Goal: Task Accomplishment & Management: Manage account settings

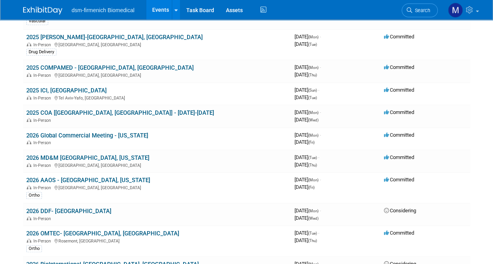
scroll to position [204, 0]
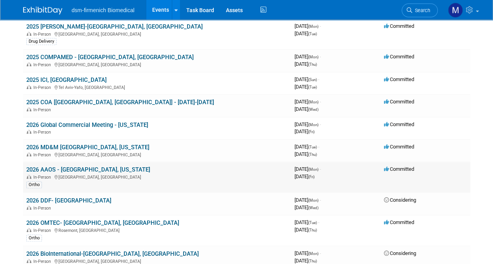
click at [62, 174] on div "In-Person New Orleans, LA" at bounding box center [157, 177] width 262 height 6
click at [56, 166] on link "2026 AAOS - [GEOGRAPHIC_DATA], [US_STATE]" at bounding box center [88, 169] width 124 height 7
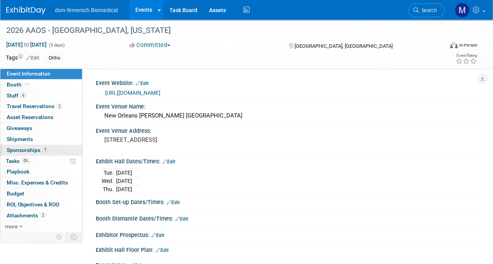
click at [25, 151] on span "Sponsorships 1" at bounding box center [28, 150] width 42 height 6
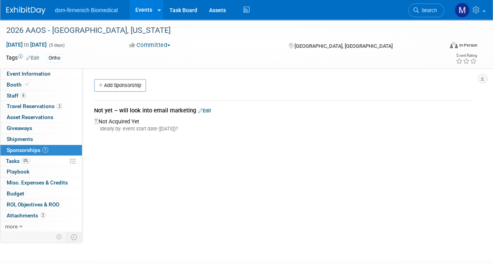
click at [208, 111] on link "Edit" at bounding box center [204, 111] width 13 height 6
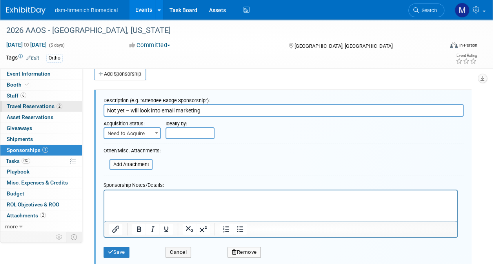
drag, startPoint x: 207, startPoint y: 111, endPoint x: 74, endPoint y: 106, distance: 133.5
click at [74, 106] on div "Event Information Event Info Booth Booth 6 Staff 6 Staff 2 Travel Reservations …" at bounding box center [246, 137] width 493 height 259
type input "E"
type input "Pre and Post Show EBlasts"
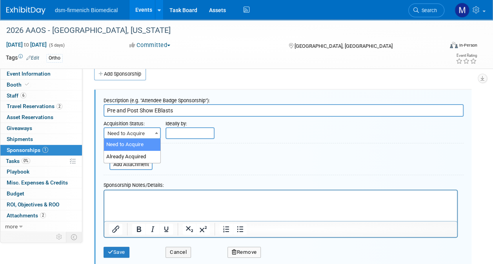
click at [140, 132] on span "Need to Acquire" at bounding box center [132, 133] width 56 height 11
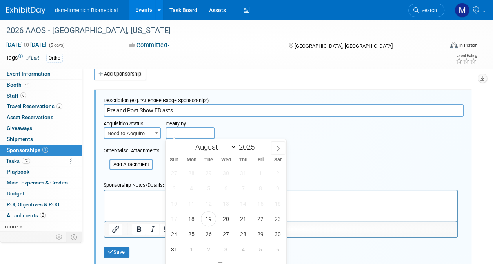
click at [192, 130] on input "text" at bounding box center [190, 134] width 49 height 12
click at [277, 147] on icon at bounding box center [277, 148] width 5 height 5
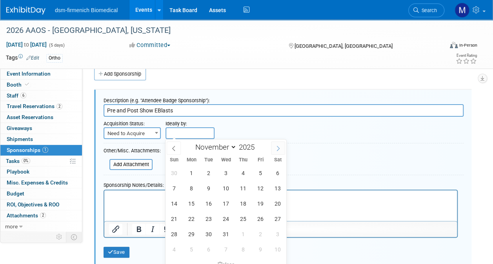
select select "11"
click at [277, 147] on icon at bounding box center [277, 148] width 5 height 5
type input "2026"
select select "0"
click at [190, 187] on span "5" at bounding box center [191, 188] width 15 height 15
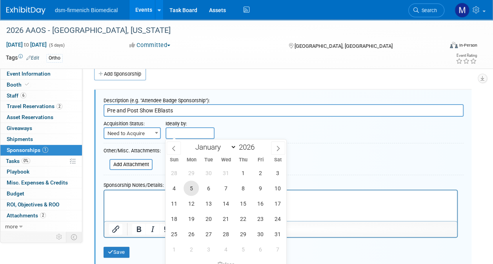
type input "Jan 5, 2026"
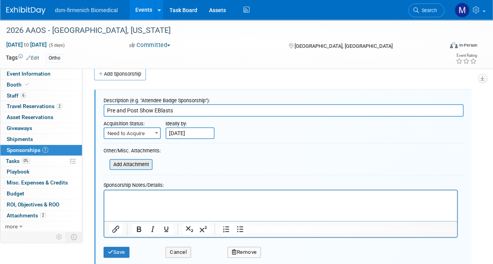
click at [133, 166] on input "file" at bounding box center [104, 164] width 93 height 9
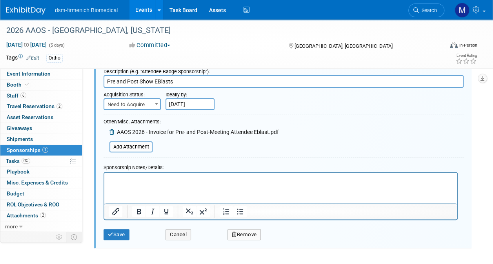
scroll to position [35, 0]
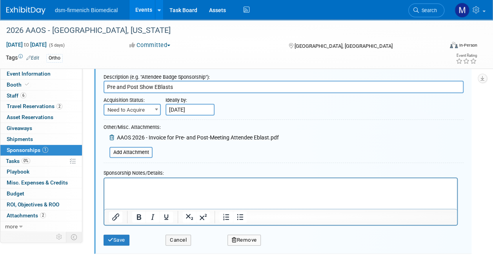
click at [126, 181] on html at bounding box center [280, 184] width 353 height 11
click at [119, 238] on button "Save" at bounding box center [117, 240] width 26 height 11
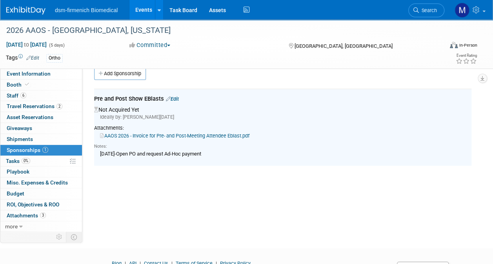
scroll to position [11, 0]
click at [20, 159] on span "Tasks 0%" at bounding box center [18, 161] width 24 height 6
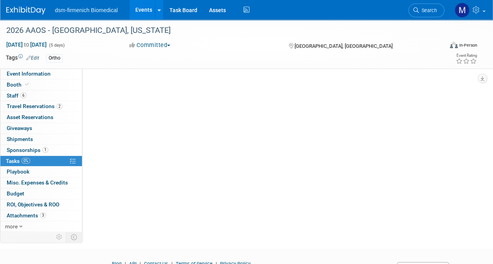
scroll to position [0, 0]
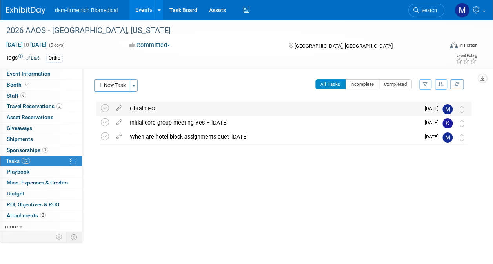
click at [142, 108] on div "Obtain PO" at bounding box center [273, 108] width 294 height 13
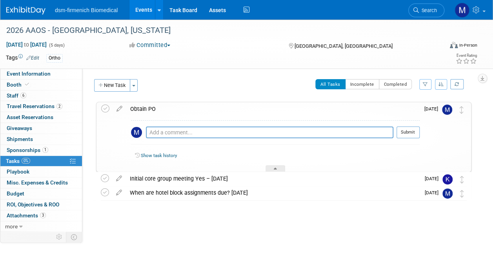
click at [159, 107] on div "Obtain PO" at bounding box center [273, 108] width 294 height 13
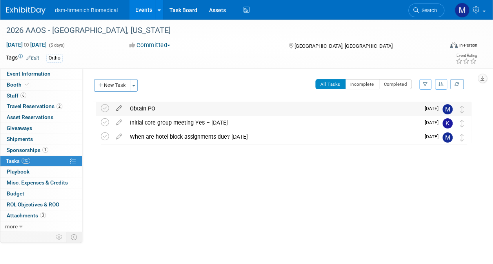
click at [115, 107] on icon at bounding box center [119, 107] width 14 height 10
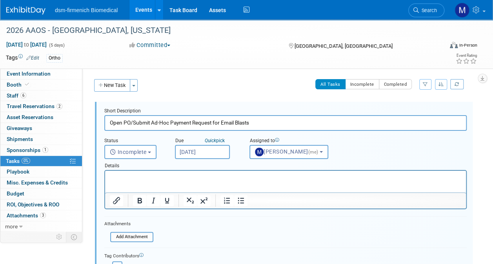
type input "Open PO/Submit Ad-Hoc Payment Request for Email Blasts"
click at [197, 154] on input "Oct 7, 2025" at bounding box center [202, 152] width 55 height 14
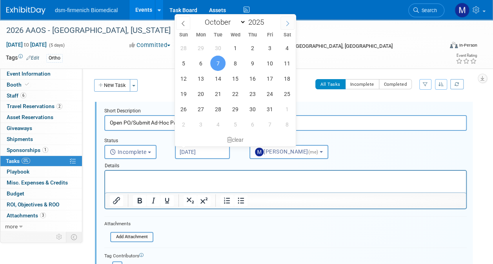
click at [289, 24] on icon at bounding box center [287, 23] width 5 height 5
select select "11"
click at [289, 24] on icon at bounding box center [287, 23] width 5 height 5
type input "2026"
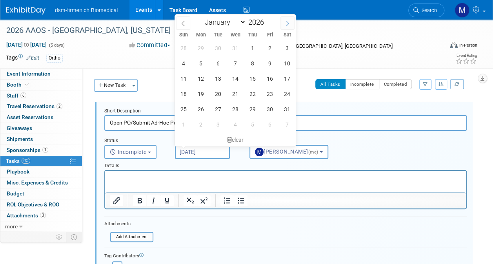
click at [289, 24] on icon at bounding box center [287, 23] width 5 height 5
click at [184, 24] on icon at bounding box center [182, 23] width 5 height 5
select select "0"
click at [201, 62] on span "5" at bounding box center [200, 63] width 15 height 15
type input "Jan 5, 2026"
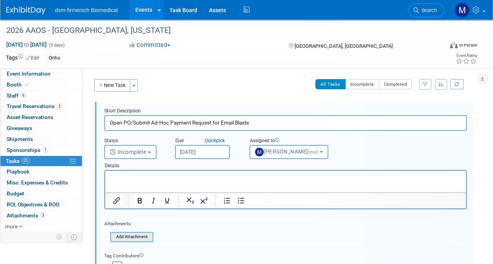
click at [133, 236] on input "file" at bounding box center [113, 237] width 80 height 9
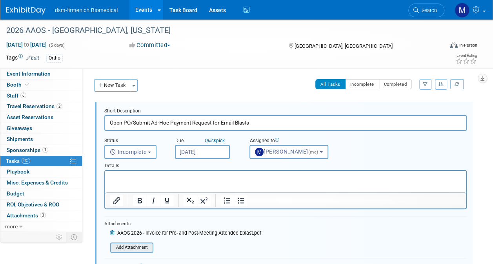
click at [133, 247] on input "file" at bounding box center [113, 248] width 80 height 9
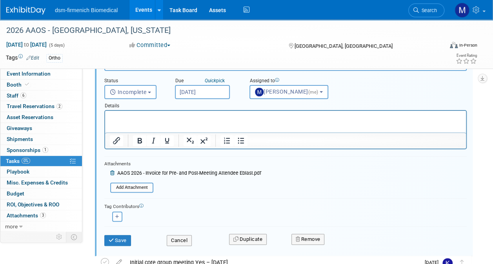
scroll to position [93, 0]
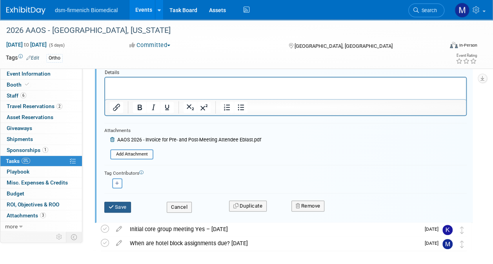
click at [118, 209] on button "Save" at bounding box center [117, 207] width 27 height 11
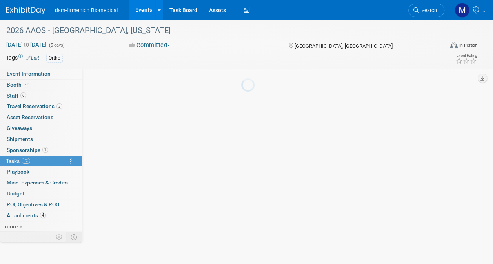
scroll to position [0, 0]
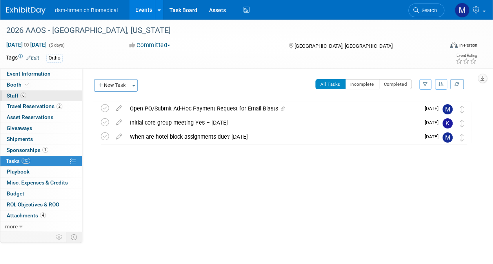
click at [17, 93] on span "Staff 6" at bounding box center [17, 96] width 20 height 6
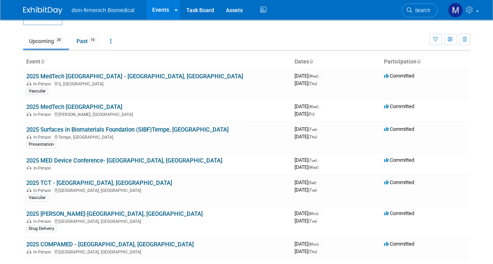
scroll to position [15, 0]
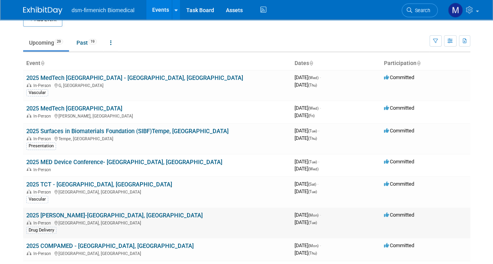
click at [40, 220] on div "In-Person Boston, MA" at bounding box center [157, 223] width 262 height 6
click at [60, 213] on link "2025 [PERSON_NAME]-[GEOGRAPHIC_DATA], [GEOGRAPHIC_DATA]" at bounding box center [114, 215] width 177 height 7
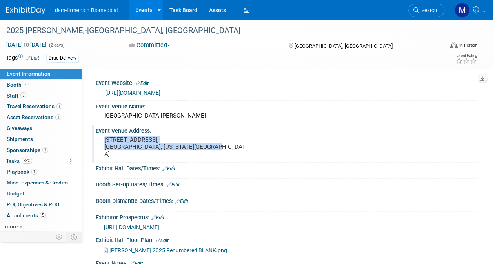
drag, startPoint x: 104, startPoint y: 138, endPoint x: 201, endPoint y: 148, distance: 97.8
click at [201, 148] on div "[STREET_ADDRESS], ​​​​​​​[GEOGRAPHIC_DATA], [US_STATE][GEOGRAPHIC_DATA]" at bounding box center [175, 147] width 147 height 25
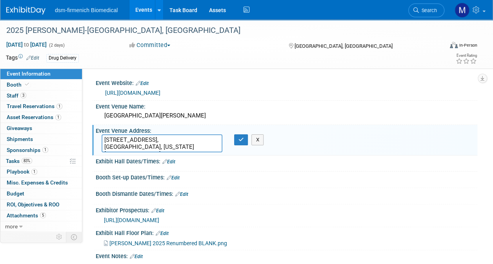
drag, startPoint x: 210, startPoint y: 146, endPoint x: 101, endPoint y: 140, distance: 108.9
click at [101, 140] on div "[STREET_ADDRESS], ​​​​​​​[GEOGRAPHIC_DATA], [US_STATE][GEOGRAPHIC_DATA]" at bounding box center [162, 144] width 133 height 18
click at [12, 83] on span "Booth" at bounding box center [19, 85] width 24 height 6
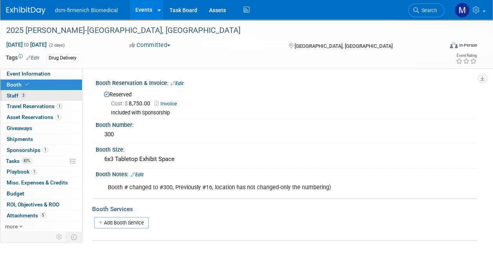
click at [16, 95] on span "Staff 3" at bounding box center [17, 96] width 20 height 6
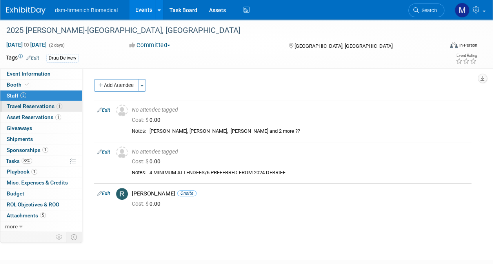
click at [21, 106] on span "Travel Reservations 1" at bounding box center [35, 106] width 56 height 6
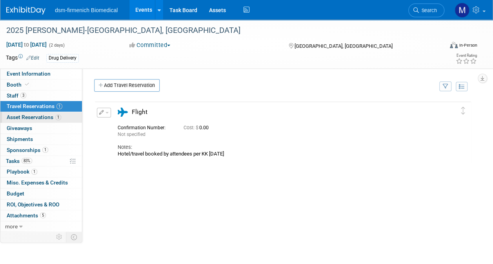
click at [18, 114] on span "Asset Reservations 1" at bounding box center [34, 117] width 55 height 6
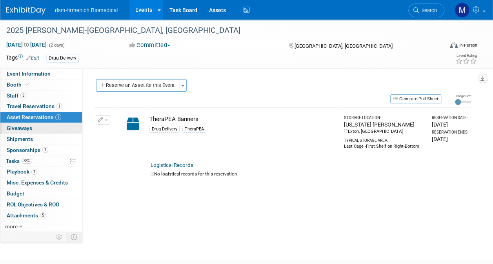
click at [23, 124] on link "0 Giveaways 0" at bounding box center [41, 128] width 82 height 11
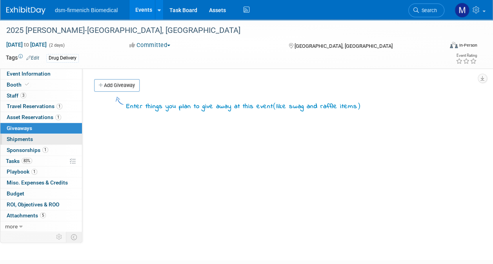
click at [26, 139] on span "Shipments 0" at bounding box center [20, 139] width 26 height 6
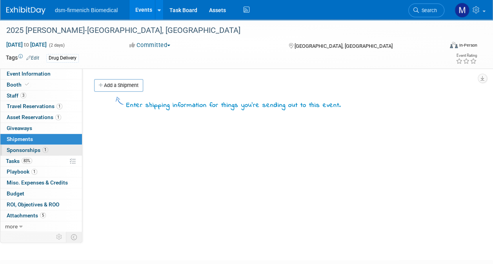
click at [27, 149] on span "Sponsorships 1" at bounding box center [28, 150] width 42 height 6
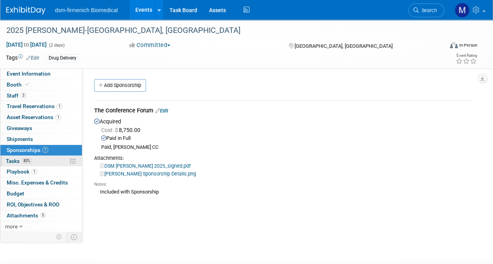
click at [27, 159] on span "83%" at bounding box center [27, 161] width 11 height 6
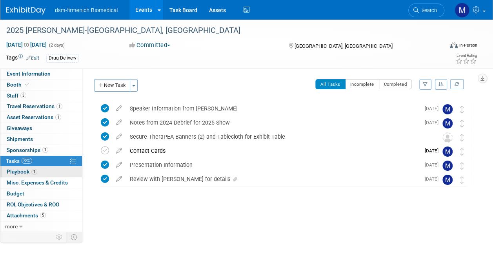
click at [24, 172] on span "Playbook 1" at bounding box center [22, 172] width 31 height 6
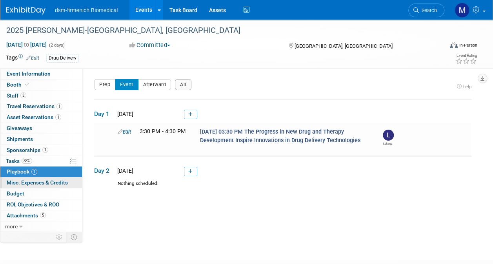
click at [24, 182] on span "Misc. Expenses & Credits 0" at bounding box center [37, 183] width 61 height 6
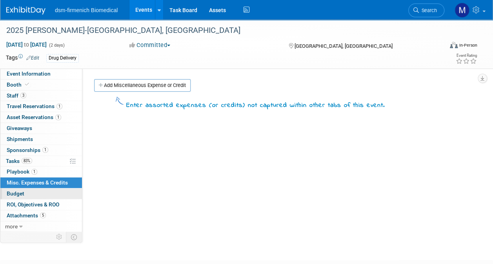
click at [22, 191] on span "Budget" at bounding box center [16, 194] width 18 height 6
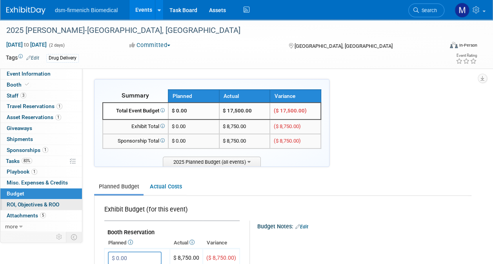
click at [21, 202] on span "ROI, Objectives & ROO 0" at bounding box center [33, 205] width 53 height 6
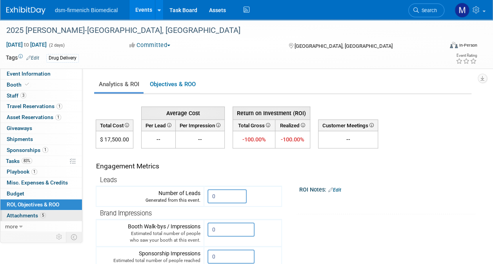
click at [21, 213] on span "Attachments 5" at bounding box center [26, 216] width 39 height 6
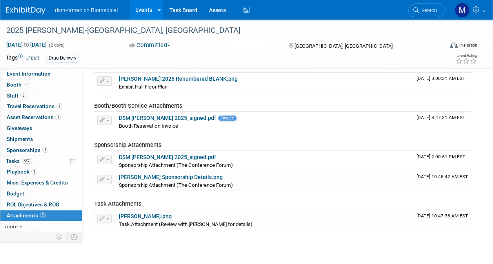
scroll to position [44, 0]
click at [131, 217] on link "[PERSON_NAME].png" at bounding box center [145, 216] width 53 height 6
